Goal: Information Seeking & Learning: Learn about a topic

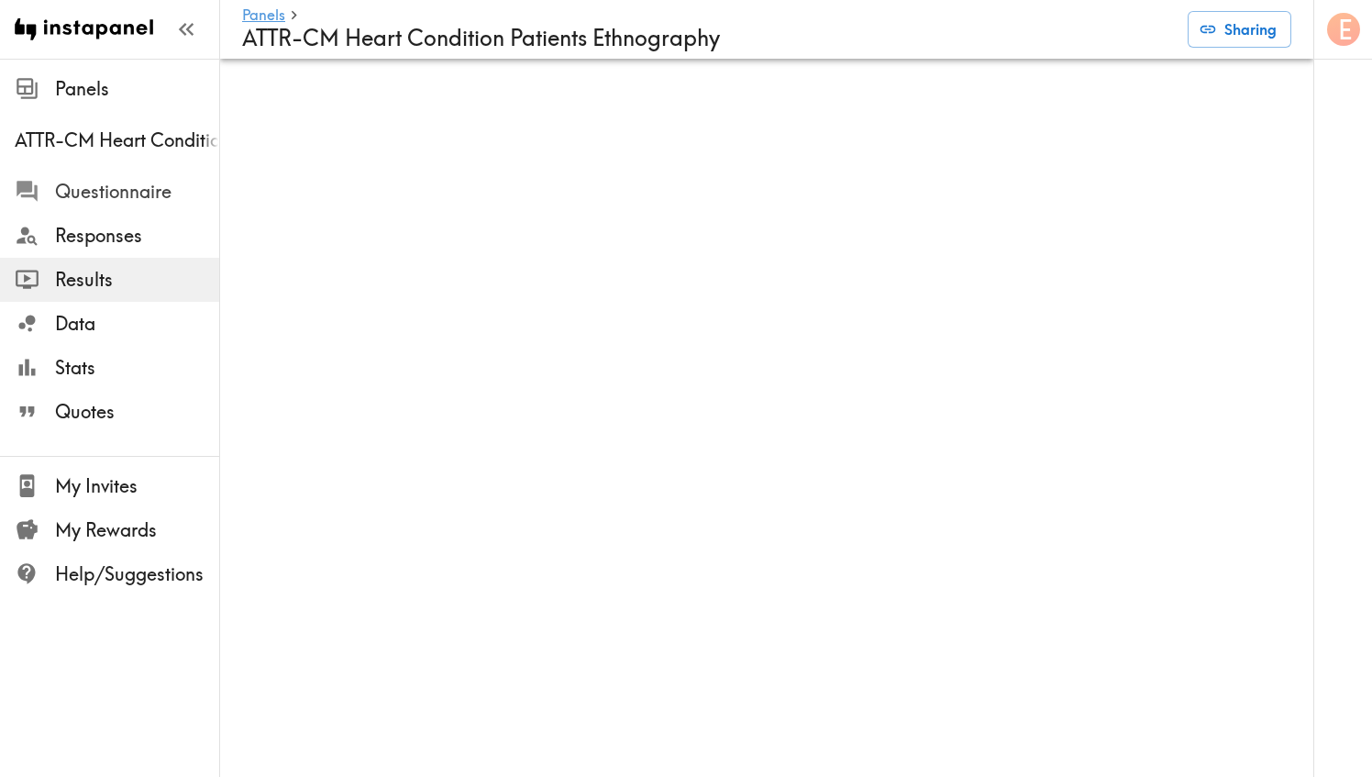
click at [116, 189] on span "Questionnaire" at bounding box center [137, 192] width 164 height 26
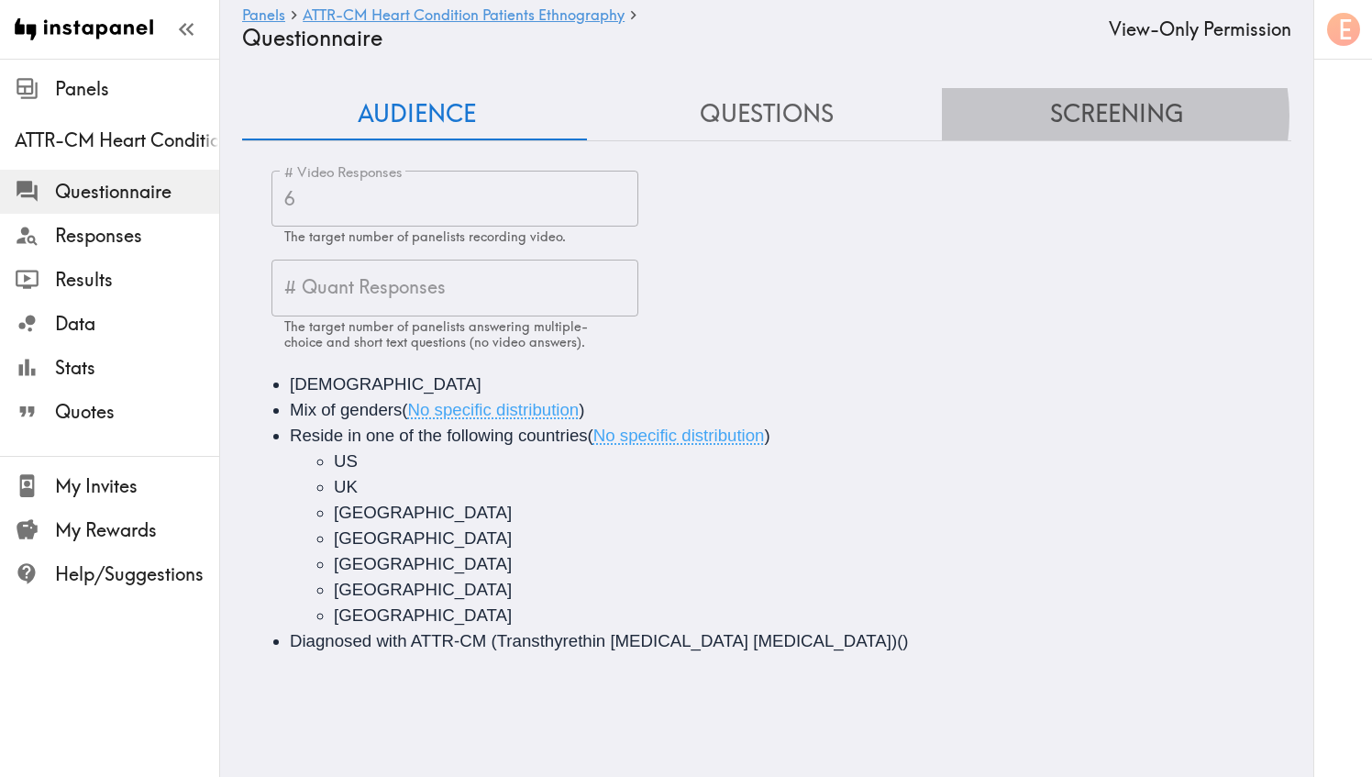
click at [1095, 116] on button "Screening" at bounding box center [1116, 114] width 349 height 52
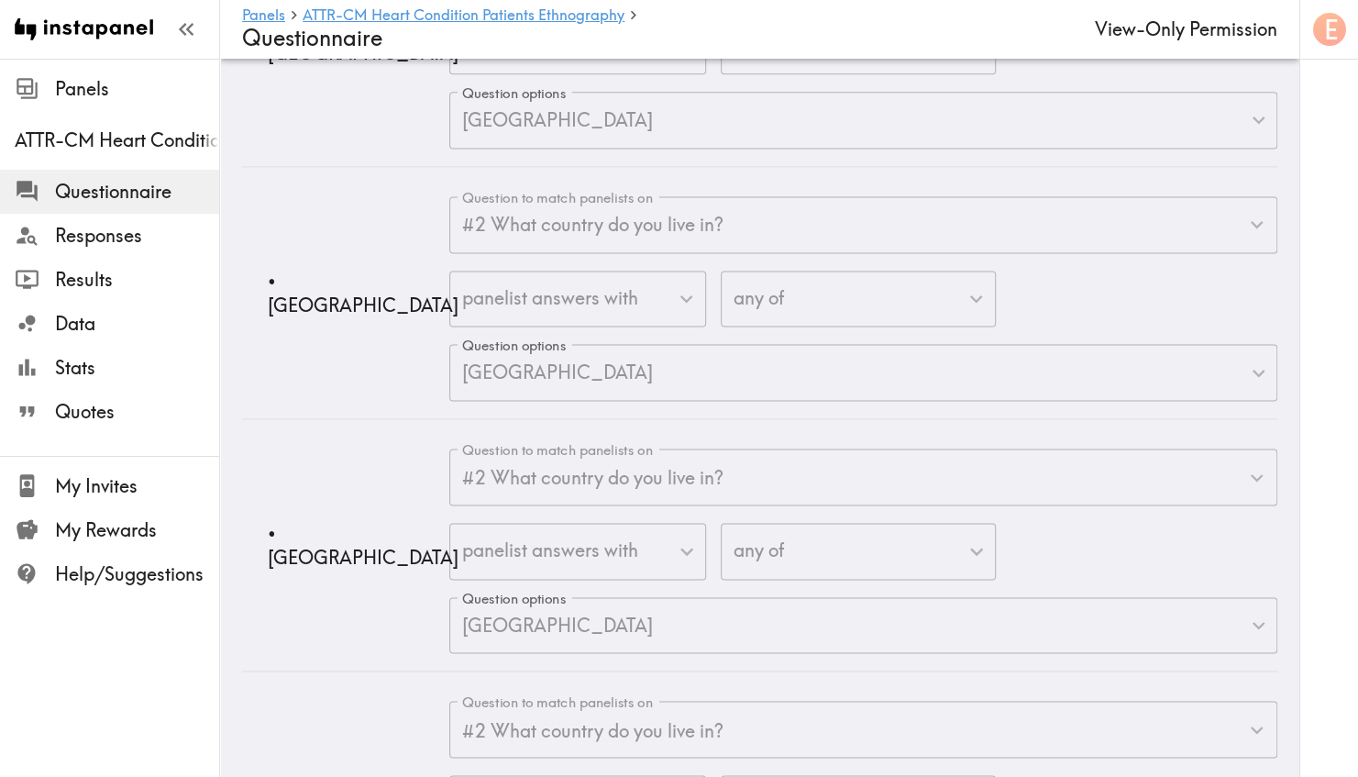
scroll to position [1426, 0]
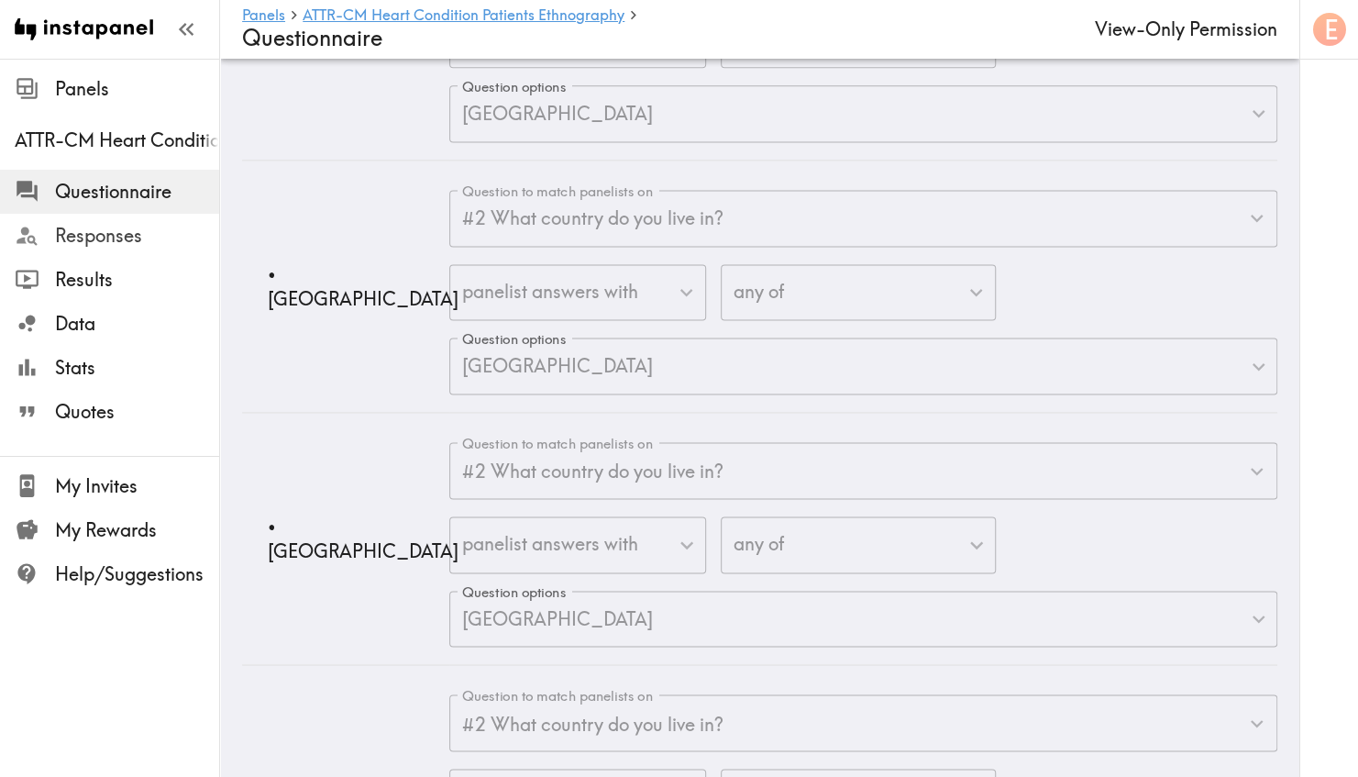
click at [140, 231] on span "Responses" at bounding box center [137, 236] width 164 height 26
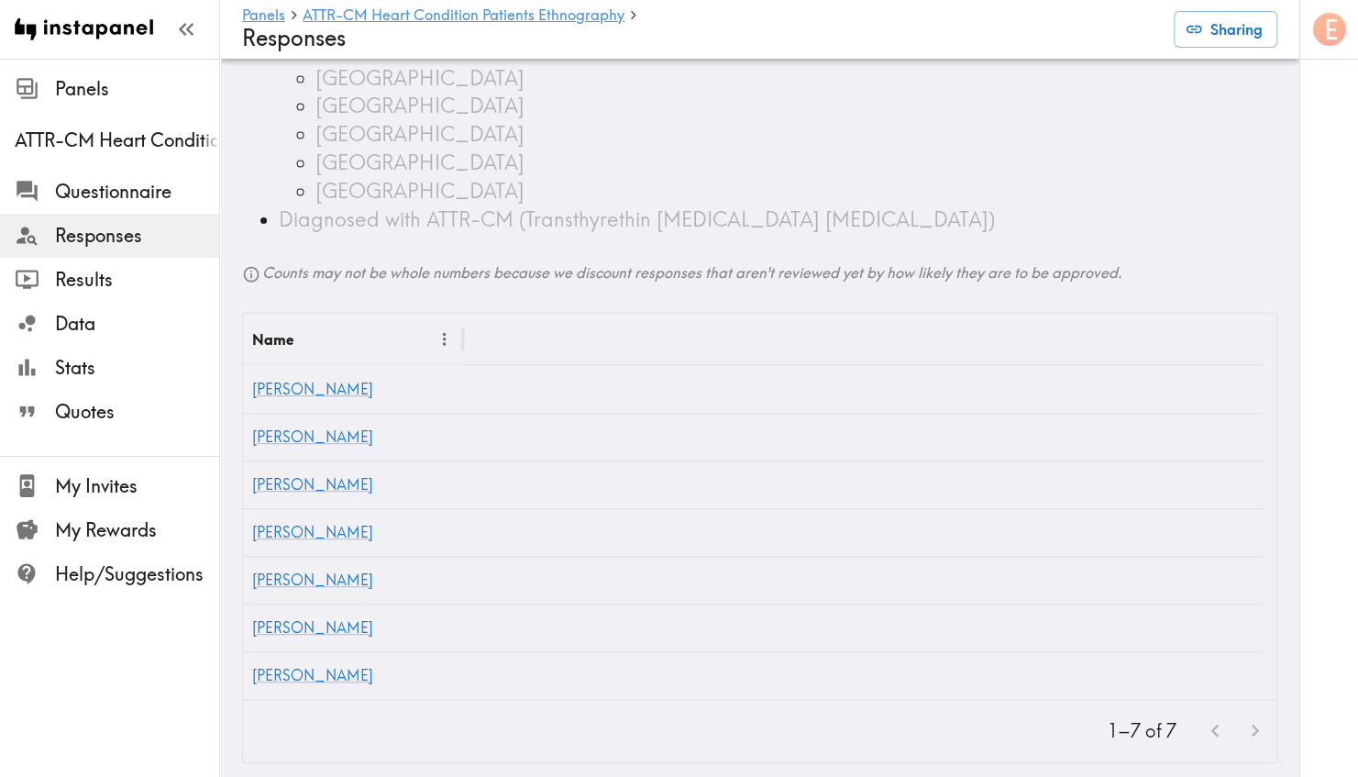
scroll to position [279, 0]
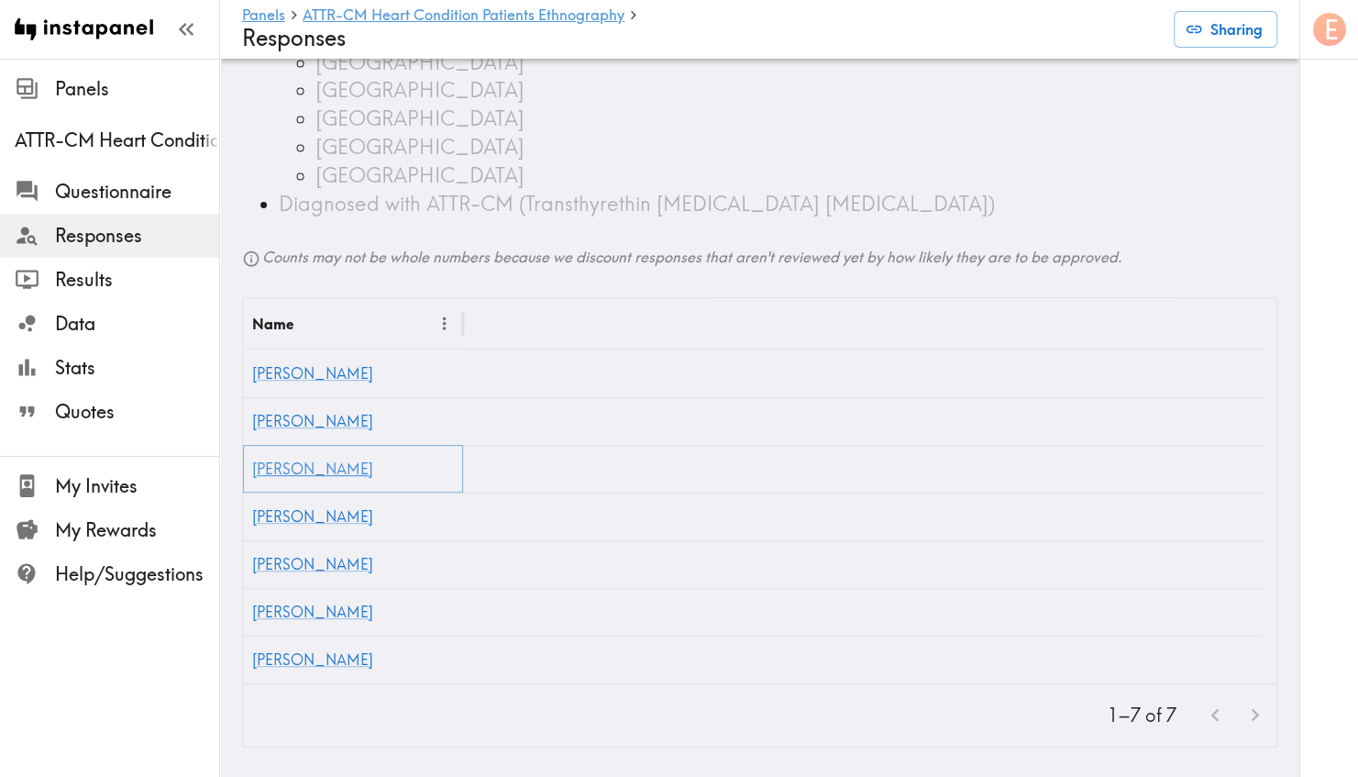
click at [281, 459] on link "[PERSON_NAME]" at bounding box center [312, 468] width 121 height 18
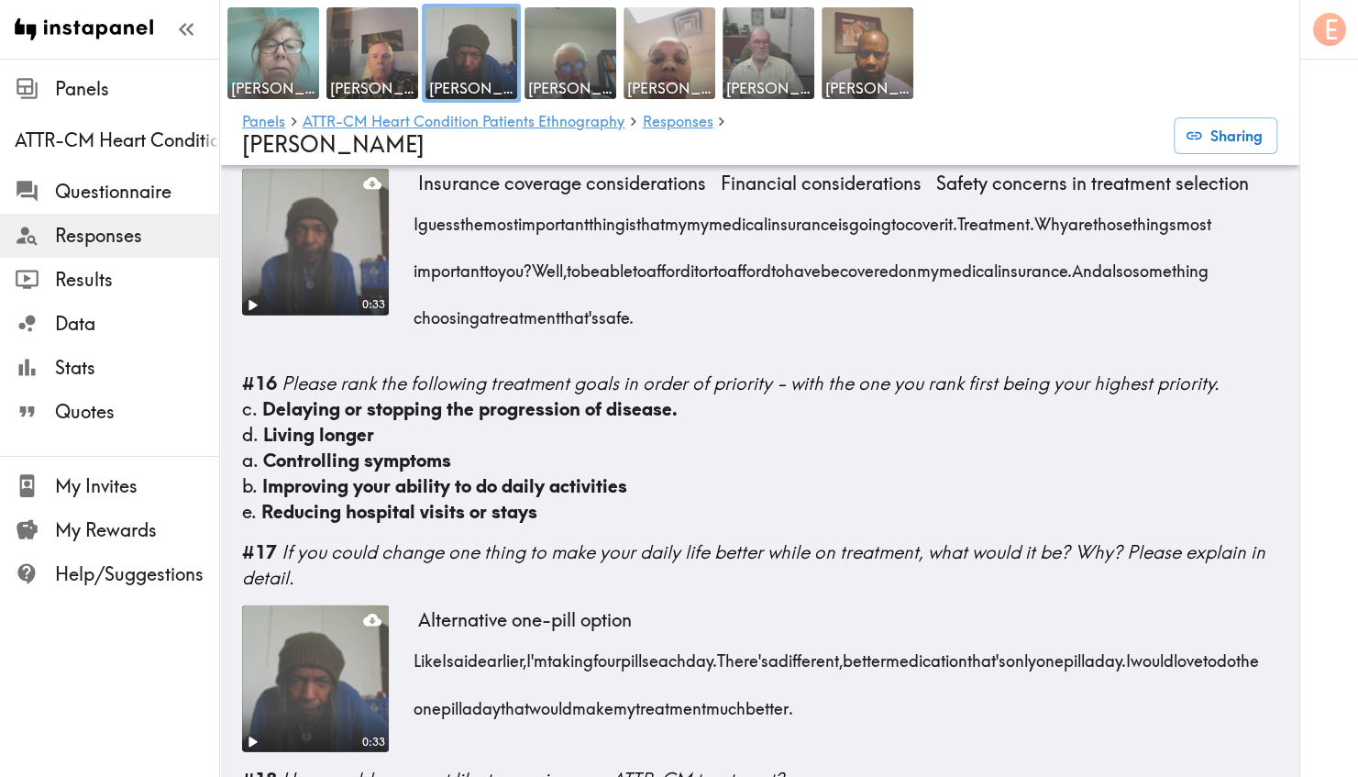
scroll to position [2567, 0]
